Goal: Task Accomplishment & Management: Use online tool/utility

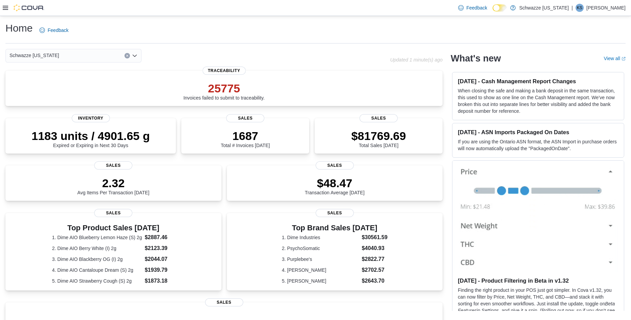
click at [7, 9] on icon at bounding box center [5, 7] width 5 height 5
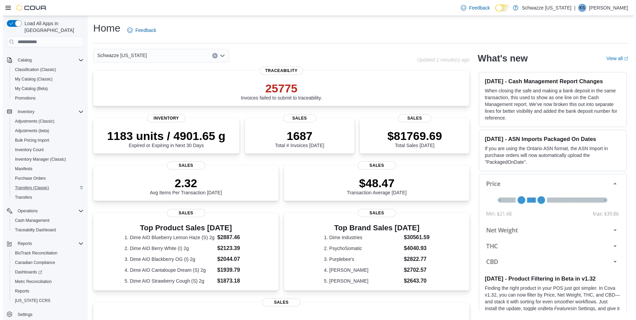
scroll to position [60, 0]
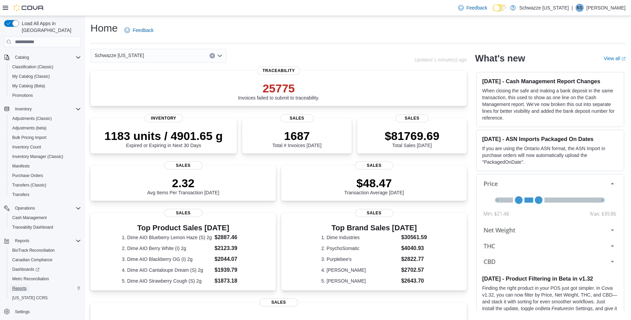
click at [20, 286] on span "Reports" at bounding box center [19, 288] width 14 height 5
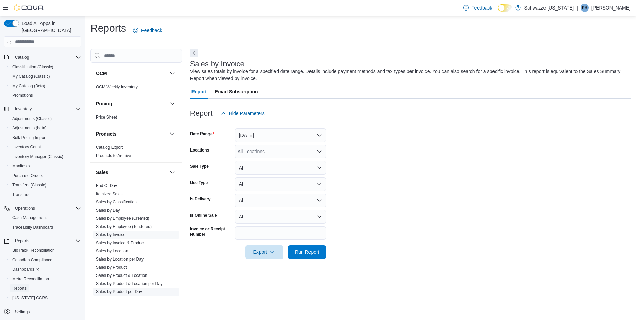
scroll to position [555, 0]
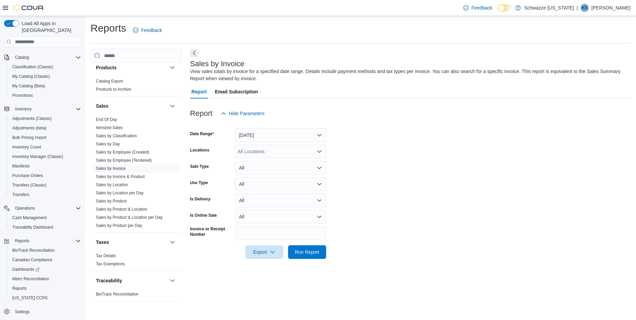
drag, startPoint x: 128, startPoint y: 290, endPoint x: 194, endPoint y: 288, distance: 66.0
click at [128, 292] on link "BioTrack Reconciliation" at bounding box center [117, 294] width 43 height 5
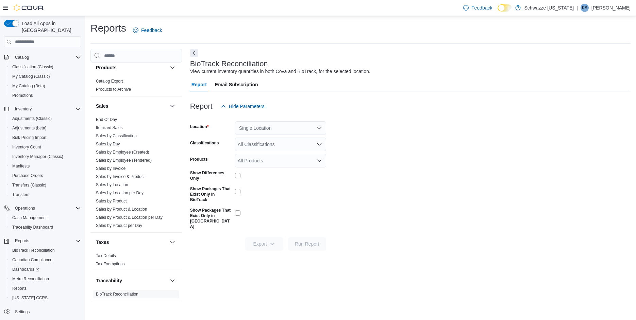
click at [247, 87] on span "Email Subscription" at bounding box center [236, 85] width 43 height 14
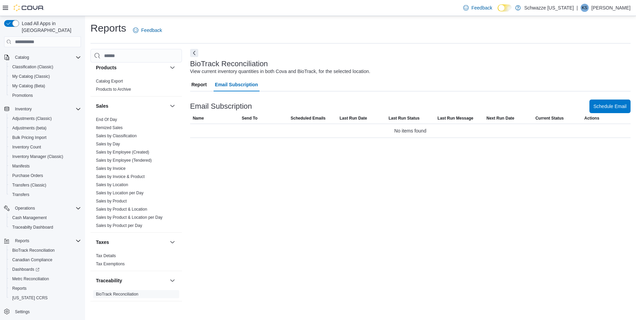
click at [195, 84] on span "Report" at bounding box center [198, 85] width 15 height 14
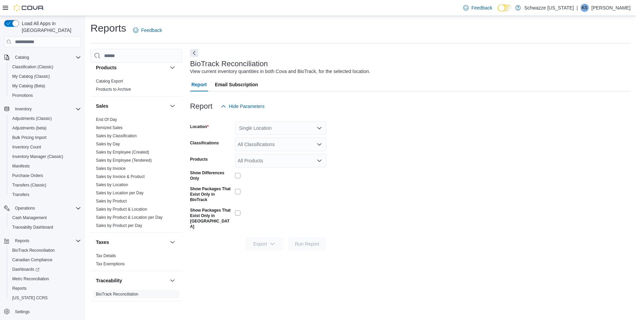
click at [316, 129] on div "Single Location" at bounding box center [280, 128] width 91 height 14
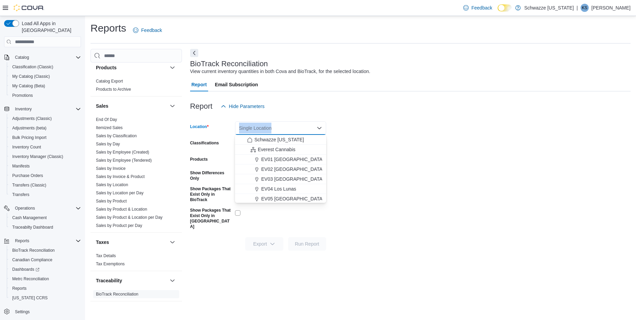
click at [429, 125] on form "Location Single Location Combo box. Selected. Combo box input. Single Location.…" at bounding box center [410, 182] width 440 height 138
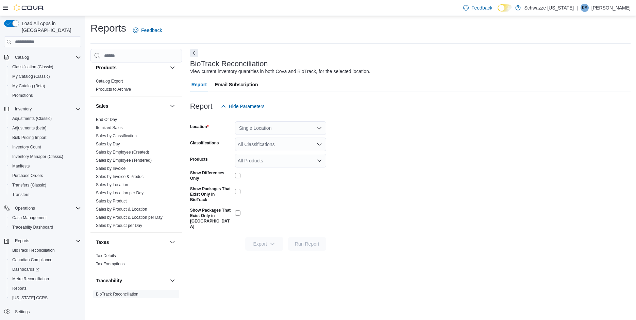
click at [319, 148] on div "All Classifications" at bounding box center [280, 145] width 91 height 14
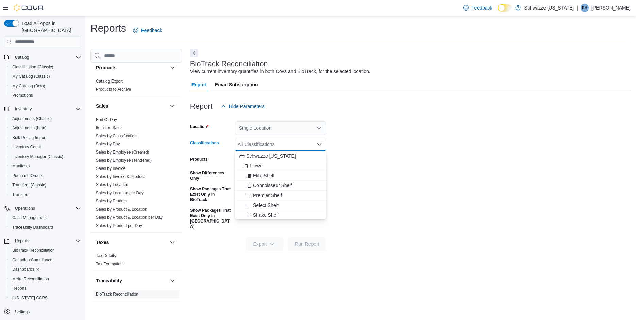
click at [444, 104] on div "Report Hide Parameters" at bounding box center [410, 107] width 440 height 14
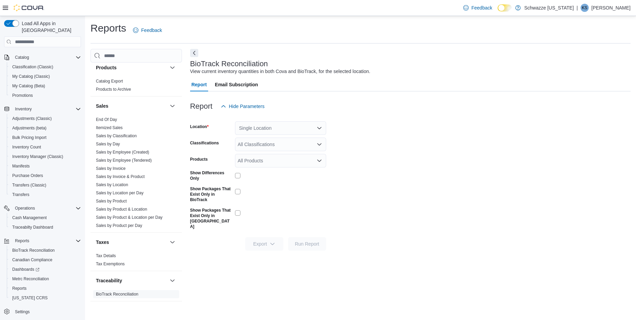
click at [306, 128] on div "Single Location" at bounding box center [280, 128] width 91 height 14
click at [442, 109] on div "Report Hide Parameters" at bounding box center [410, 107] width 440 height 14
click at [318, 166] on div "All Products" at bounding box center [280, 161] width 91 height 14
click at [431, 119] on div at bounding box center [410, 117] width 440 height 8
click at [45, 225] on span "Traceabilty Dashboard" at bounding box center [32, 227] width 41 height 5
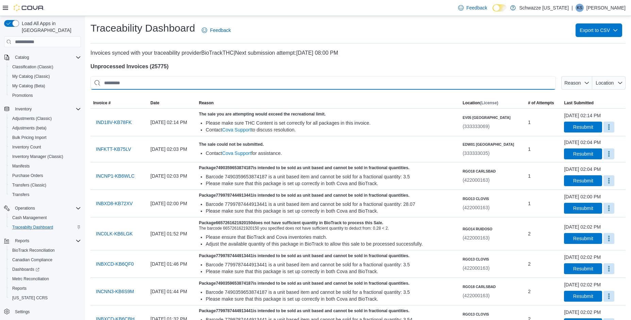
click at [190, 85] on input "This is a search bar. After typing your query, hit enter to filter the results …" at bounding box center [322, 83] width 465 height 14
paste input "**********"
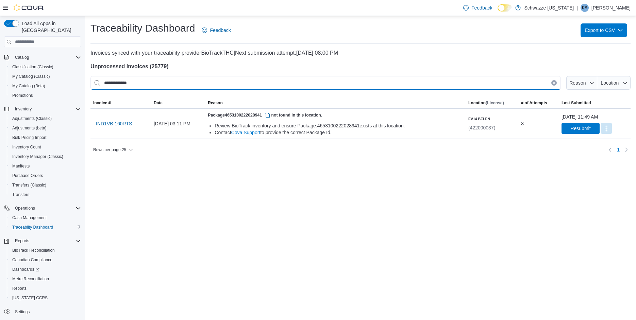
click at [154, 83] on input "**********" at bounding box center [325, 83] width 470 height 14
paste input "This is a search bar. After typing your query, hit enter to filter the results …"
type input "**********"
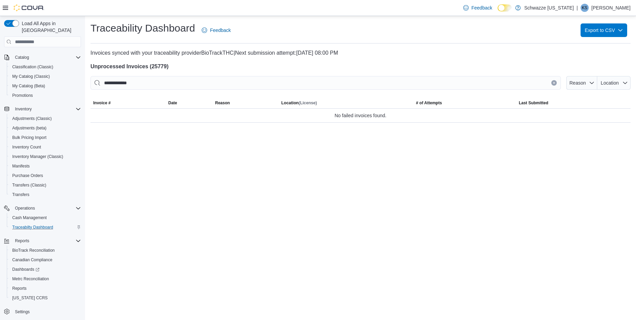
click at [555, 83] on button "Clear input" at bounding box center [553, 82] width 5 height 5
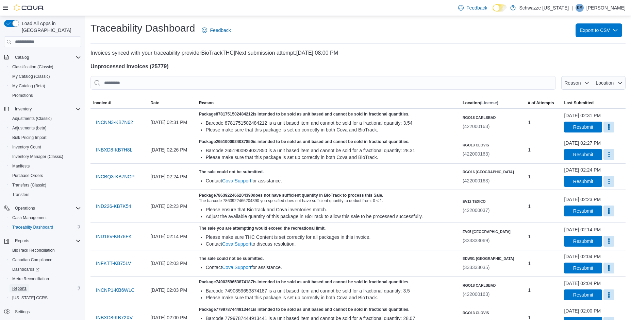
click at [25, 286] on span "Reports" at bounding box center [19, 288] width 14 height 5
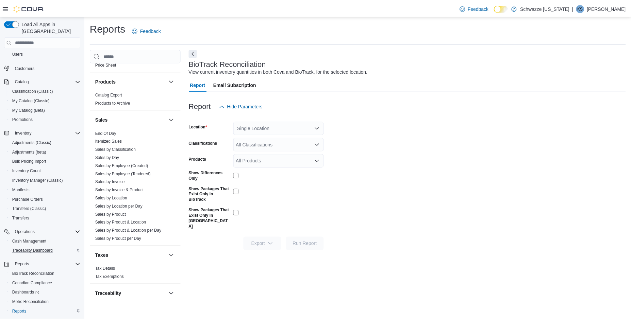
scroll to position [555, 0]
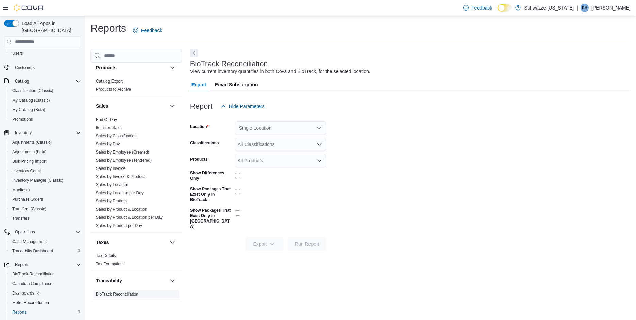
click at [130, 292] on link "BioTrack Reconciliation" at bounding box center [117, 294] width 43 height 5
click at [321, 128] on icon "Open list of options" at bounding box center [319, 128] width 4 height 2
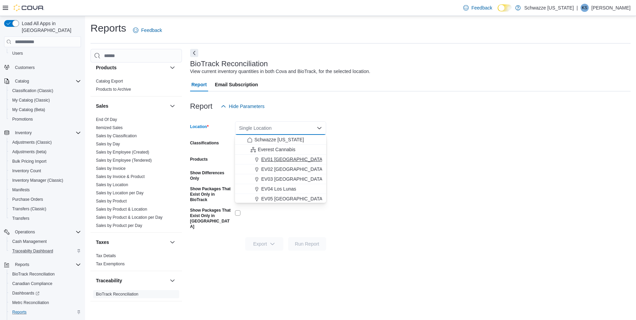
click at [291, 161] on span "EV01 [GEOGRAPHIC_DATA]" at bounding box center [292, 159] width 63 height 7
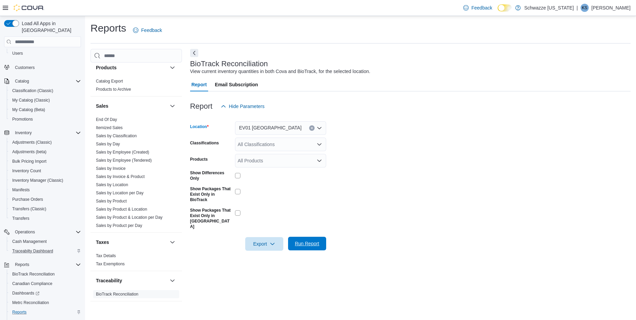
click at [307, 240] on span "Run Report" at bounding box center [307, 243] width 24 height 7
